Goal: Task Accomplishment & Management: Manage account settings

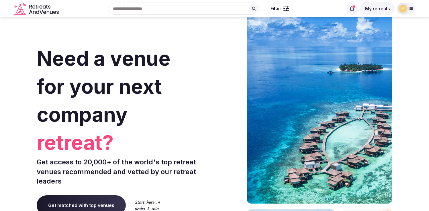
click at [354, 9] on icon at bounding box center [352, 9] width 6 height 6
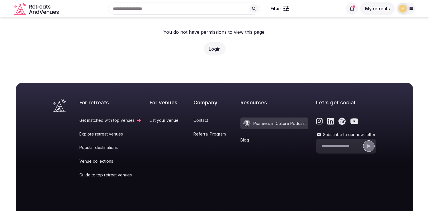
click at [379, 11] on button "My retreats" at bounding box center [377, 8] width 34 height 13
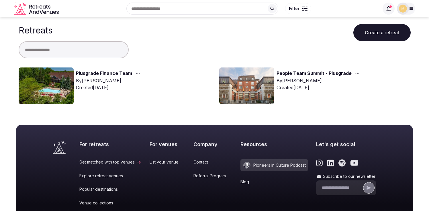
click at [116, 73] on link "Plusgrade Finance Team" at bounding box center [104, 73] width 56 height 7
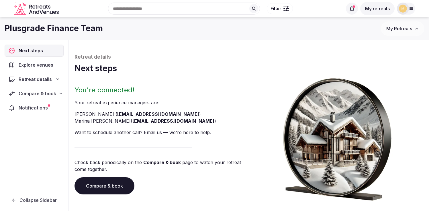
click at [38, 96] on span "Compare & book" at bounding box center [38, 93] width 38 height 7
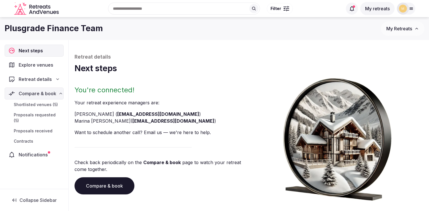
click at [30, 107] on span "Shortlisted venues (5)" at bounding box center [36, 105] width 44 height 6
